Goal: Task Accomplishment & Management: Complete application form

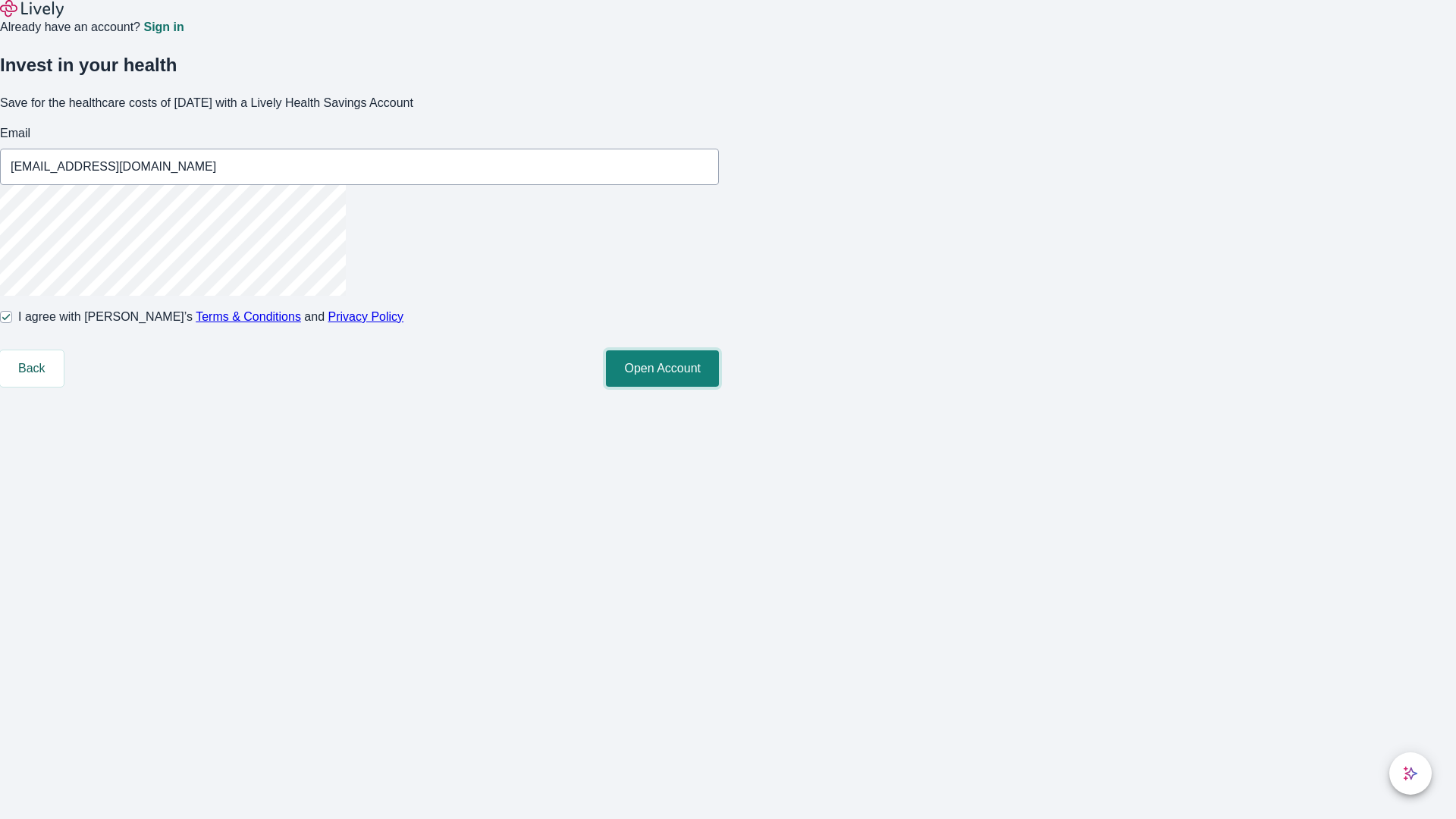
click at [719, 386] on button "Open Account" at bounding box center [663, 368] width 113 height 36
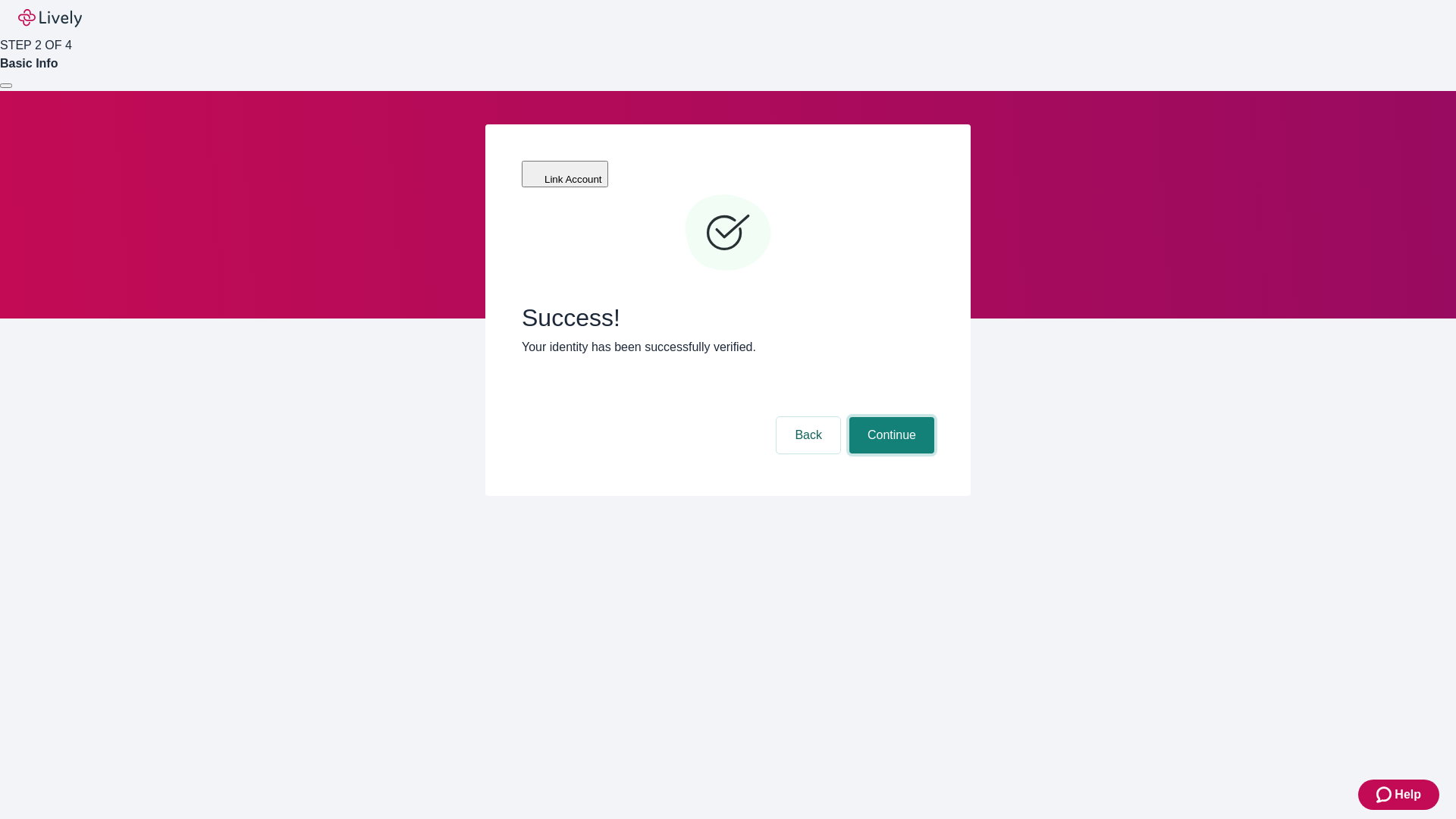
click at [889, 417] on button "Continue" at bounding box center [891, 434] width 85 height 36
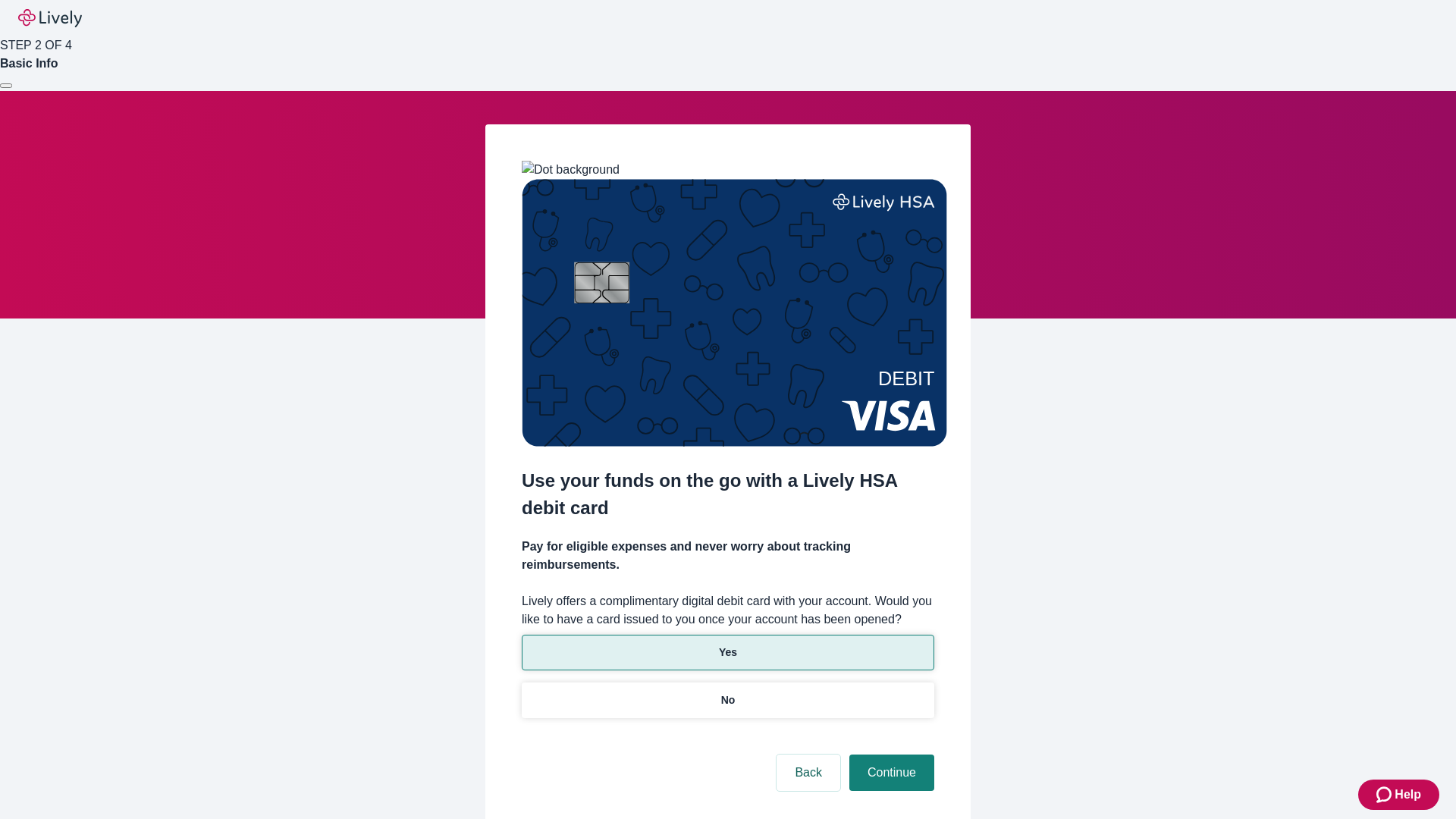
click at [727, 644] on p "Yes" at bounding box center [728, 652] width 19 height 16
click at [889, 754] on button "Continue" at bounding box center [891, 772] width 85 height 36
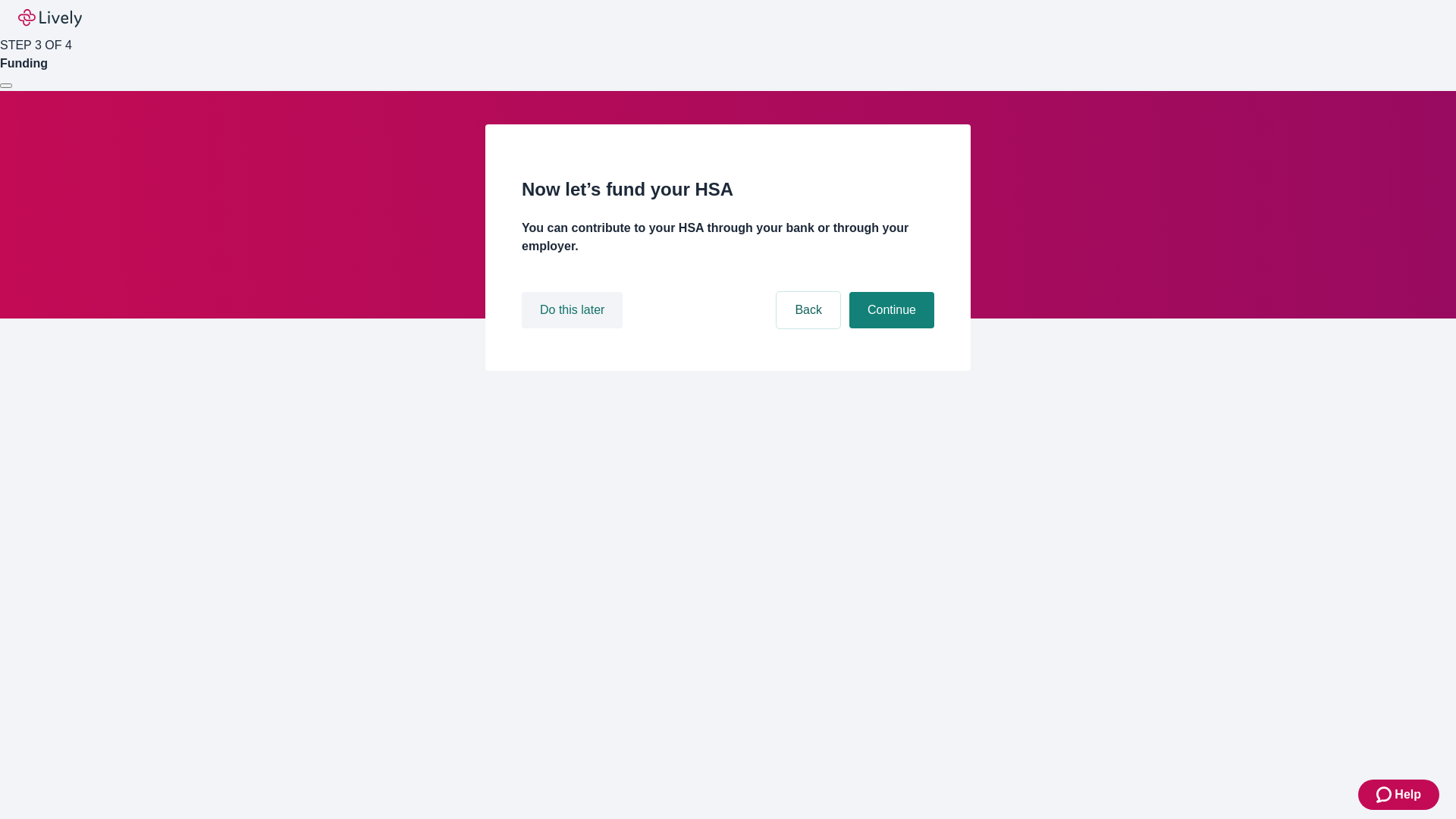
click at [574, 328] on button "Do this later" at bounding box center [572, 309] width 101 height 36
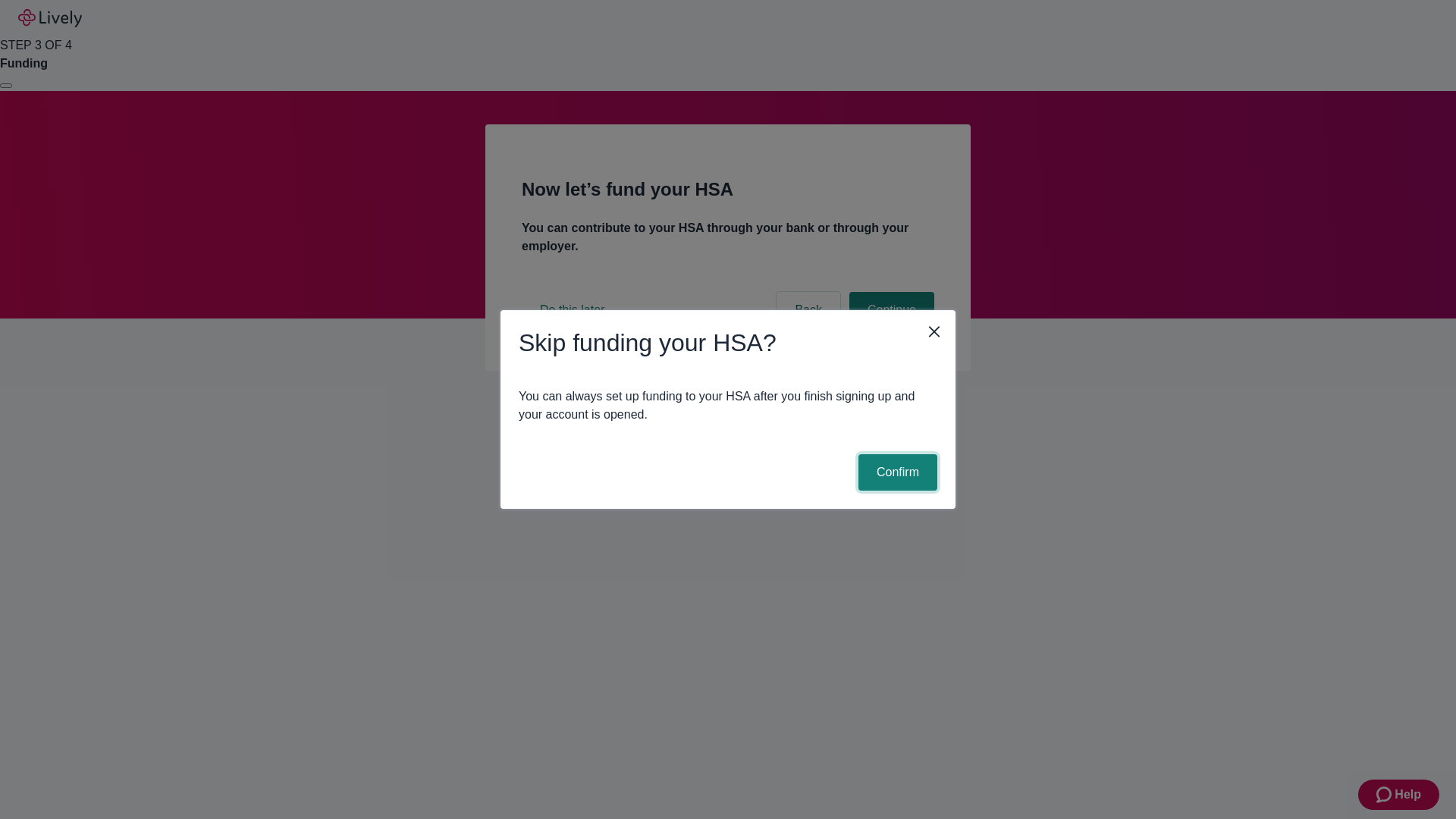
click at [895, 472] on button "Confirm" at bounding box center [897, 472] width 79 height 36
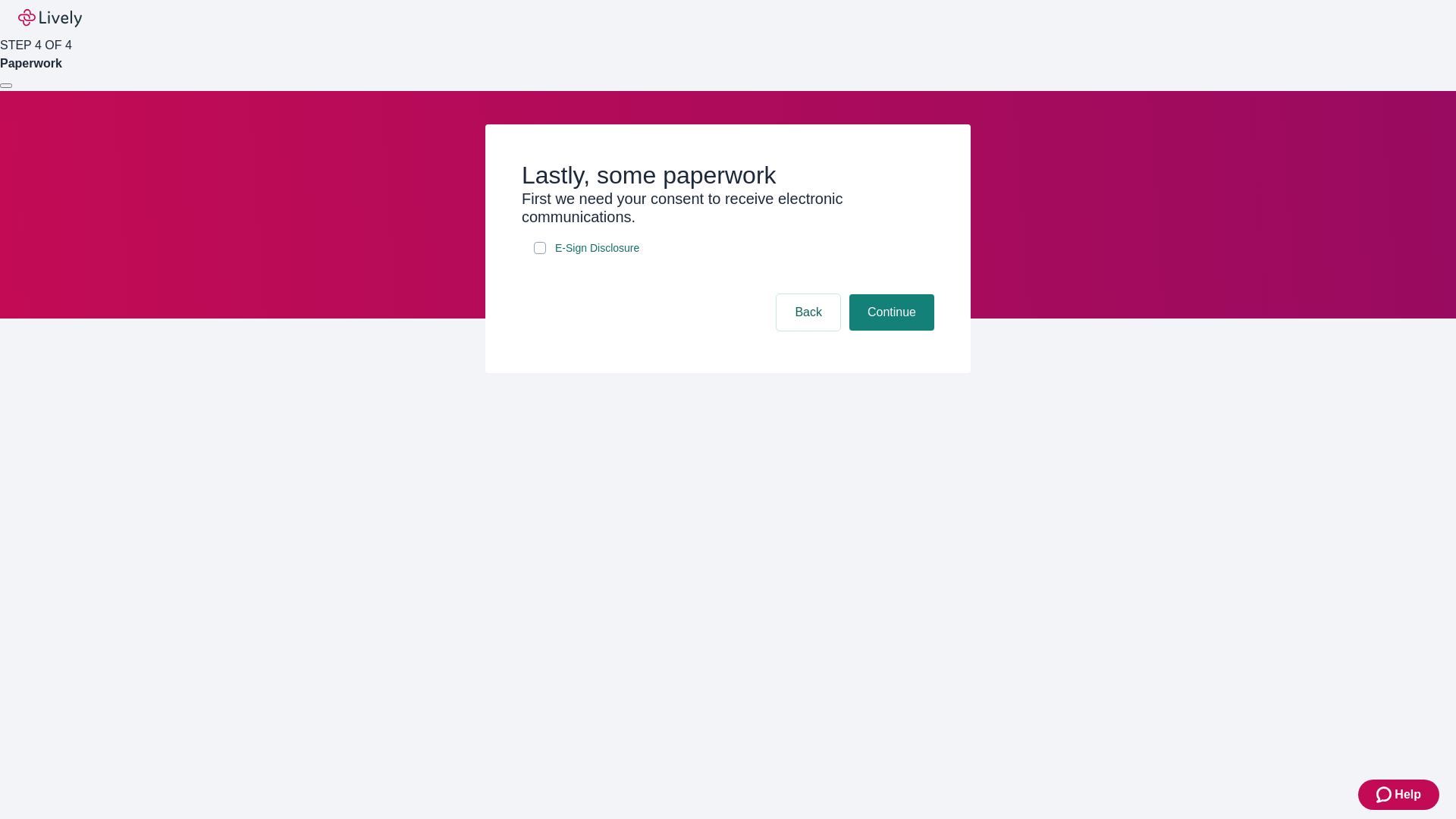
click at [540, 254] on input "E-Sign Disclosure" at bounding box center [539, 248] width 12 height 12
checkbox input "true"
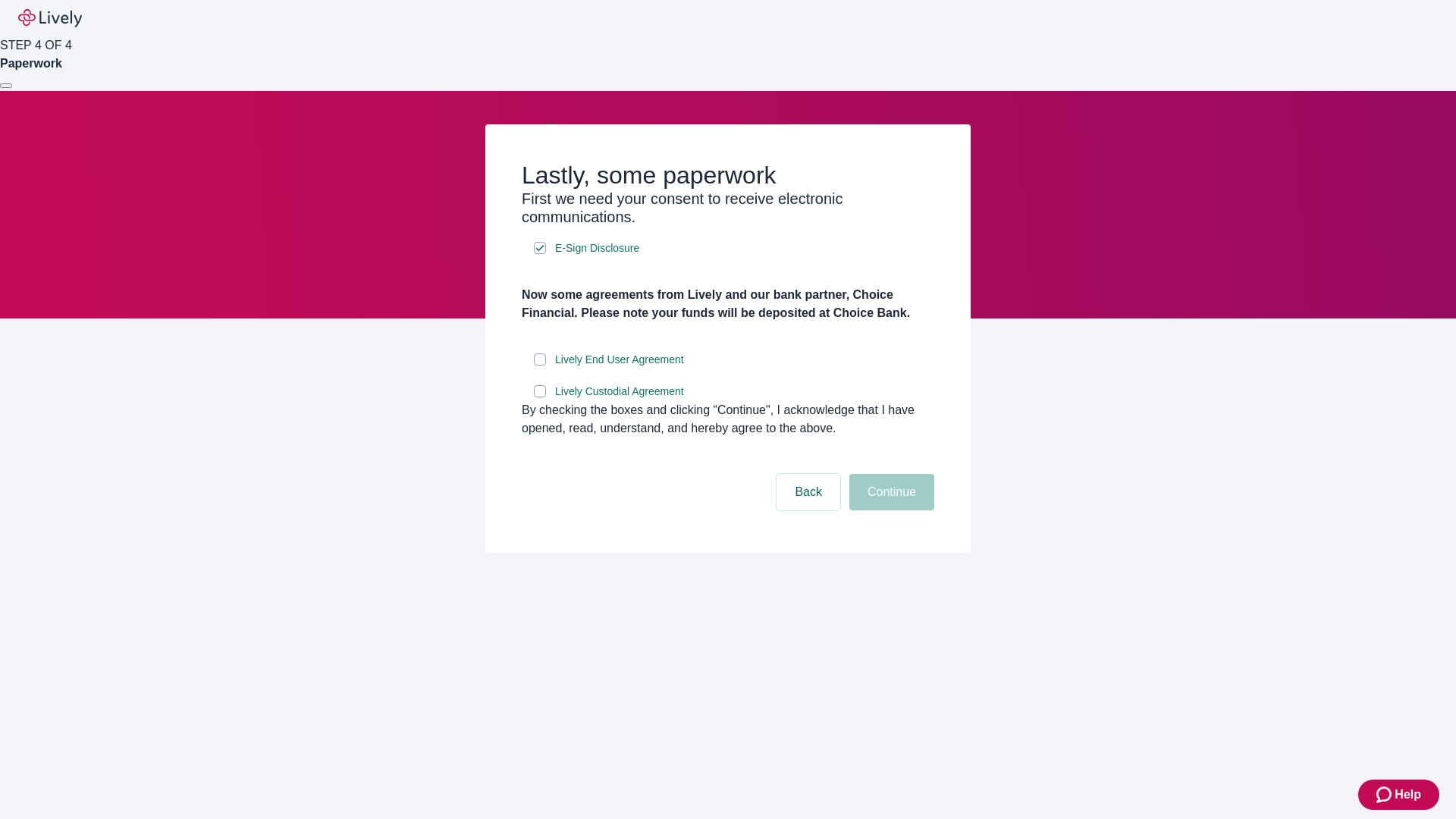
click at [540, 365] on input "Lively End User Agreement" at bounding box center [539, 359] width 12 height 12
checkbox input "true"
click at [540, 397] on input "Lively Custodial Agreement" at bounding box center [539, 391] width 12 height 12
checkbox input "true"
click at [889, 511] on button "Continue" at bounding box center [891, 492] width 85 height 36
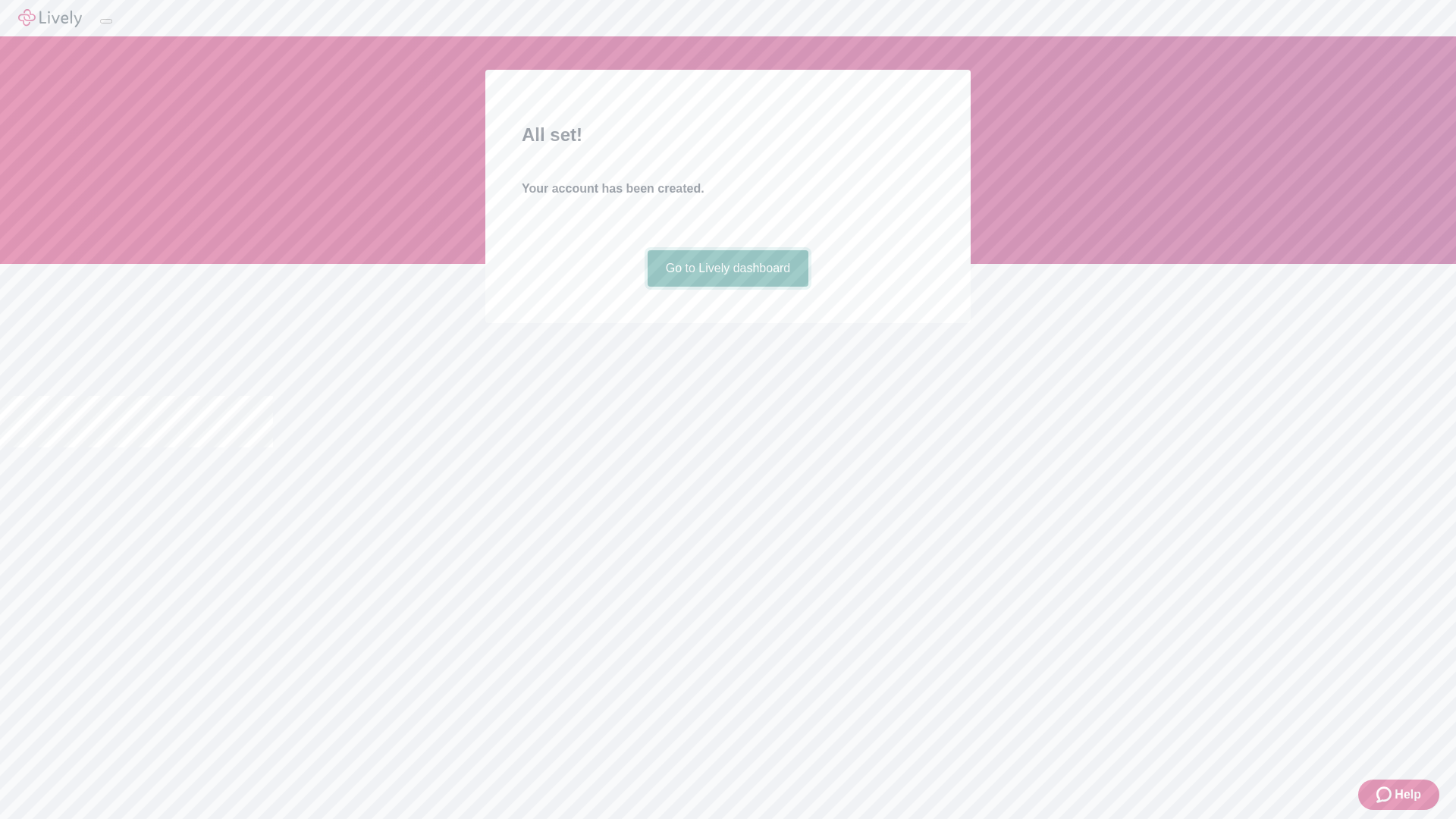
click at [727, 287] on link "Go to Lively dashboard" at bounding box center [728, 268] width 161 height 36
